Goal: Task Accomplishment & Management: Manage account settings

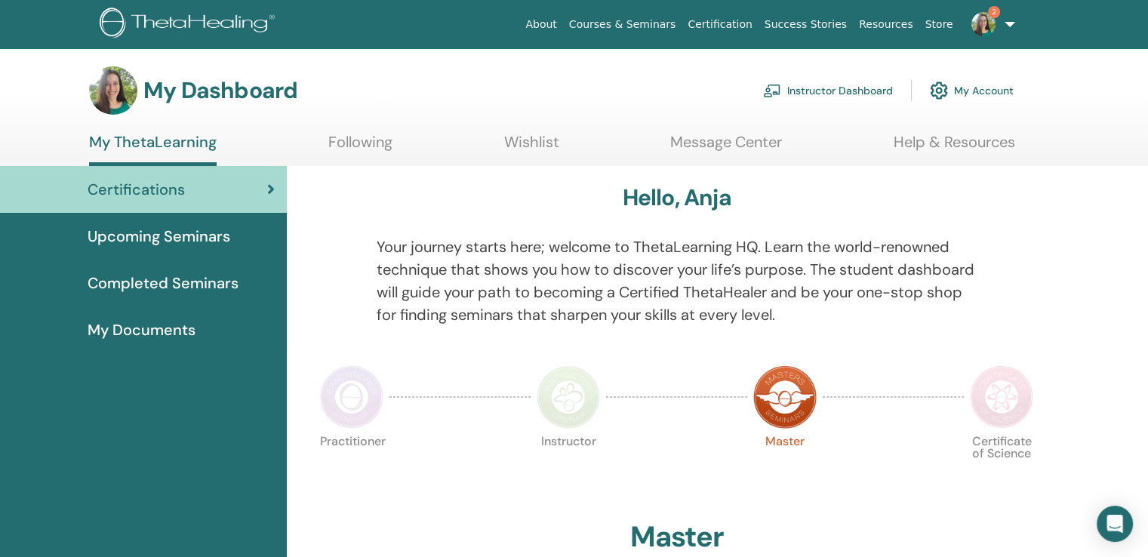
click at [812, 96] on link "Instructor Dashboard" at bounding box center [828, 90] width 130 height 33
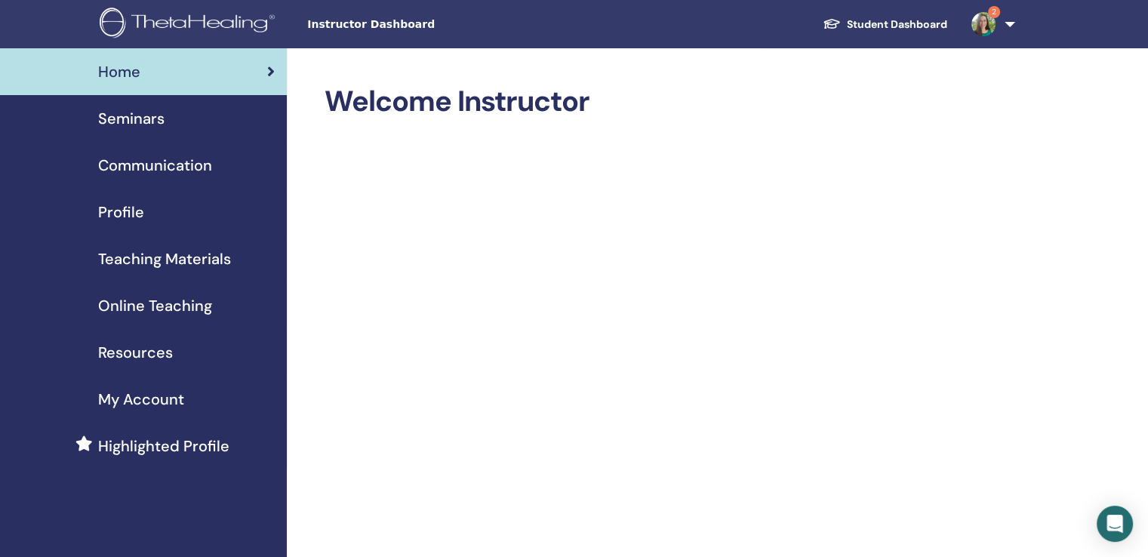
click at [135, 210] on span "Profile" at bounding box center [121, 212] width 46 height 23
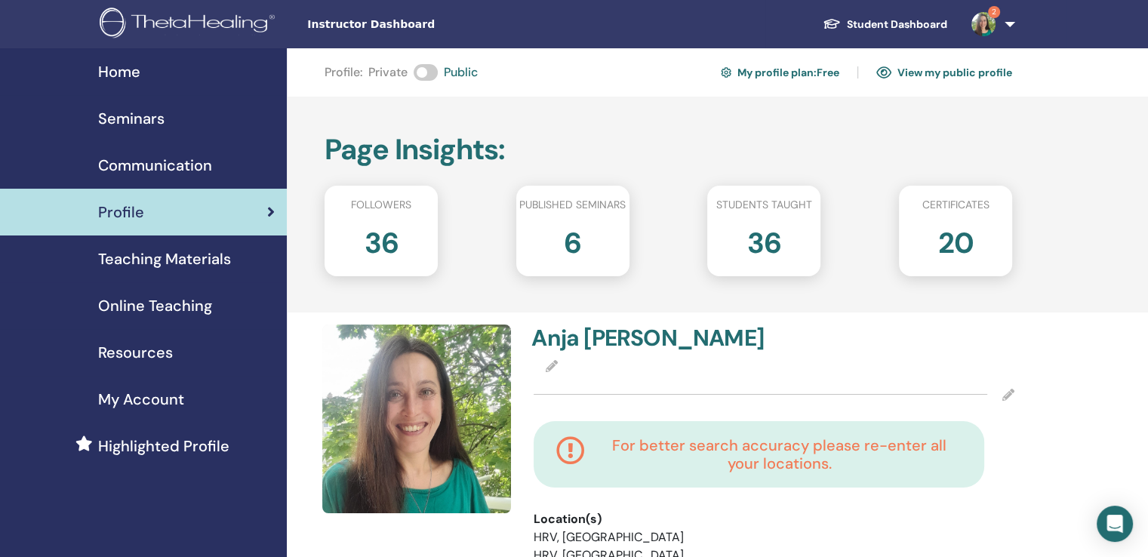
click at [984, 26] on img at bounding box center [984, 24] width 24 height 24
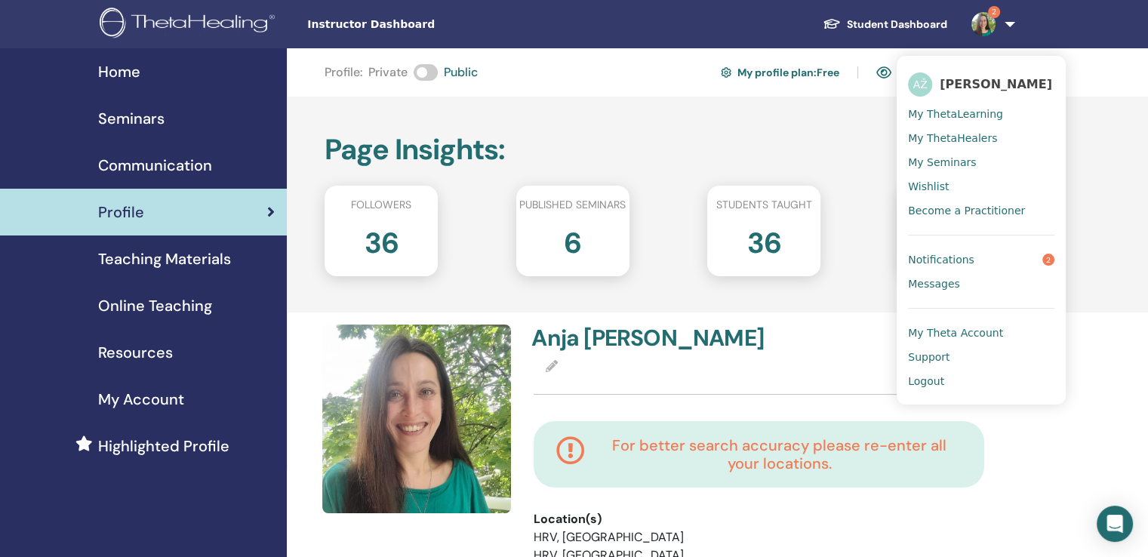
click at [945, 263] on span "Notifications" at bounding box center [941, 260] width 66 height 14
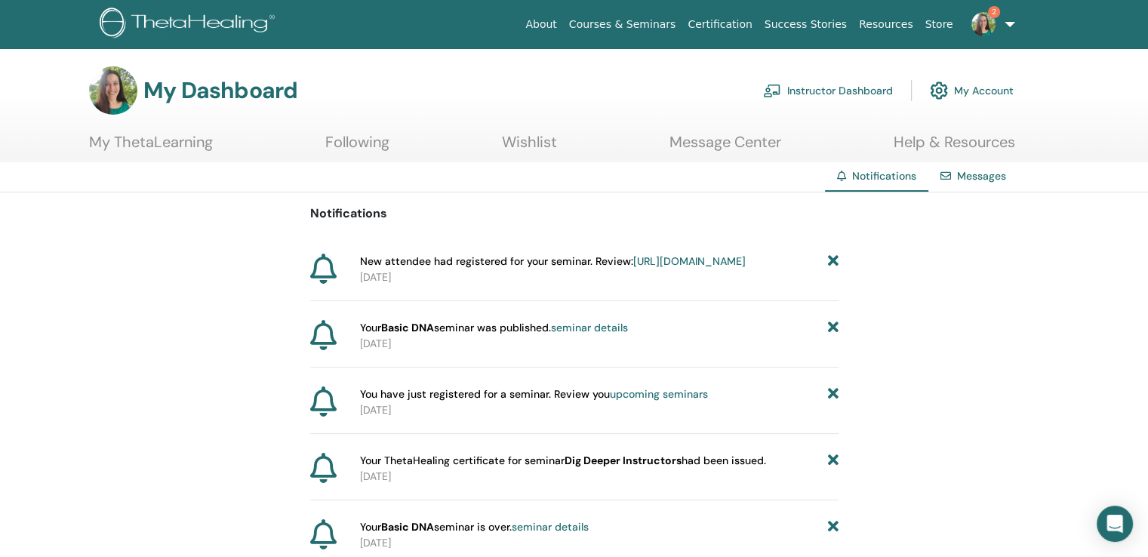
click at [688, 268] on link "https://member.thetahealing.com/instructor/seminar/378990/attendees" at bounding box center [689, 261] width 112 height 14
